Goal: Navigation & Orientation: Go to known website

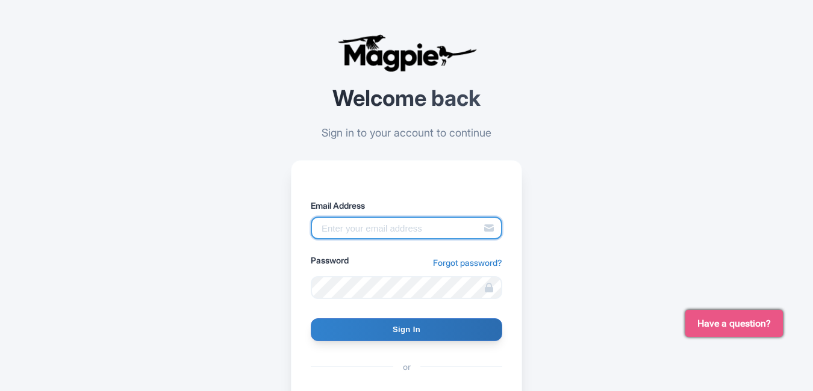
click at [324, 236] on input "Email Address" at bounding box center [406, 228] width 191 height 23
type input "[EMAIL_ADDRESS][PERSON_NAME][DOMAIN_NAME]"
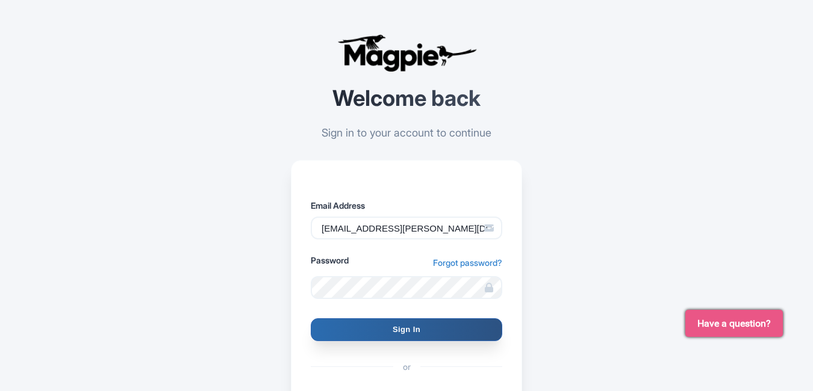
click at [338, 332] on input "Sign In" at bounding box center [406, 330] width 191 height 23
type input "Signing in..."
